Goal: Understand process/instructions

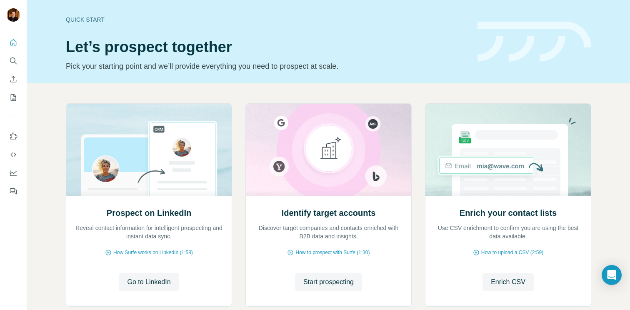
scroll to position [22, 0]
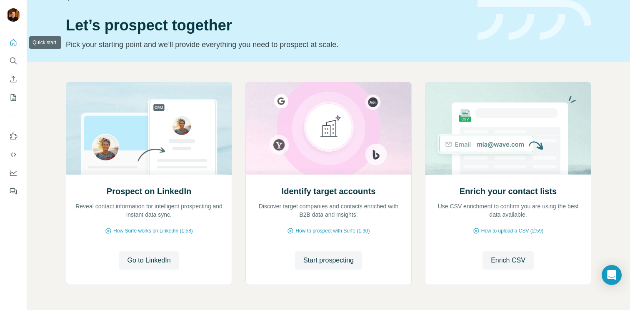
click at [16, 43] on icon "Quick start" at bounding box center [13, 42] width 6 height 6
click at [15, 138] on icon "Use Surfe on LinkedIn" at bounding box center [13, 136] width 8 height 8
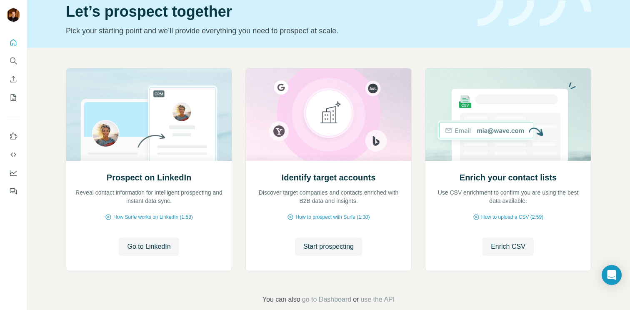
scroll to position [50, 0]
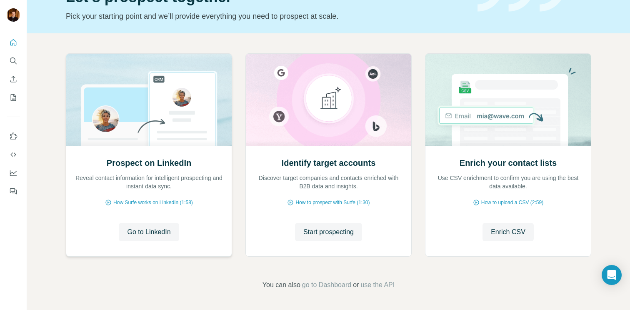
drag, startPoint x: 101, startPoint y: 178, endPoint x: 220, endPoint y: 183, distance: 119.7
click at [220, 183] on div "Prospect on LinkedIn Reveal contact information for intelligent prospecting and…" at bounding box center [148, 200] width 165 height 111
